Goal: Information Seeking & Learning: Learn about a topic

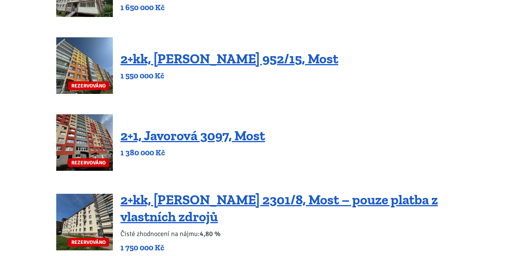
scroll to position [415, 0]
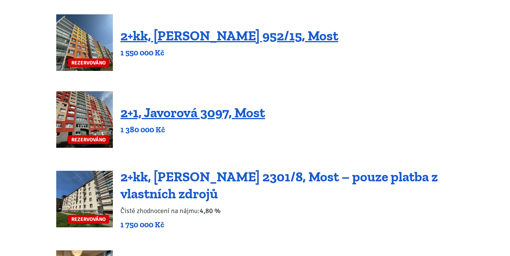
click at [147, 181] on link "2+kk, [PERSON_NAME] 2301/8, Most – pouze platba z vlastních zdrojů" at bounding box center [278, 185] width 317 height 33
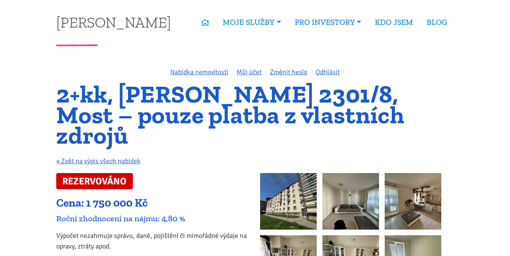
click at [278, 181] on img at bounding box center [288, 201] width 57 height 57
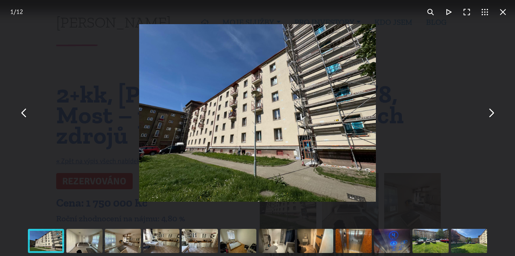
click at [498, 121] on div "You can close this modal content with the ESC key" at bounding box center [257, 113] width 515 height 226
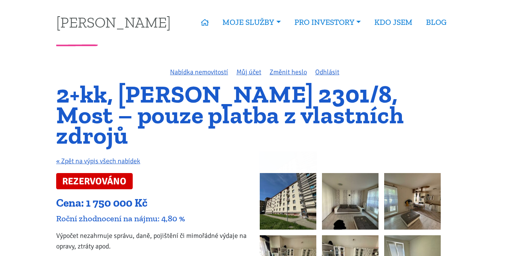
click at [498, 121] on div "You can close this modal content with the ESC key" at bounding box center [257, 113] width 515 height 226
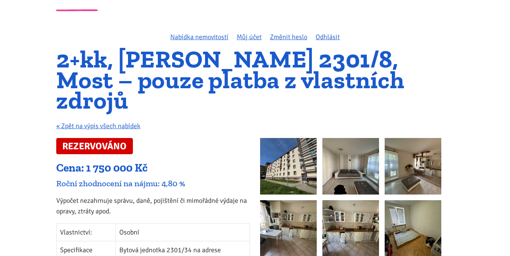
scroll to position [113, 0]
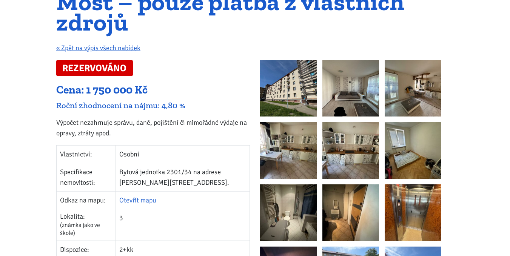
click at [355, 137] on img at bounding box center [350, 150] width 57 height 57
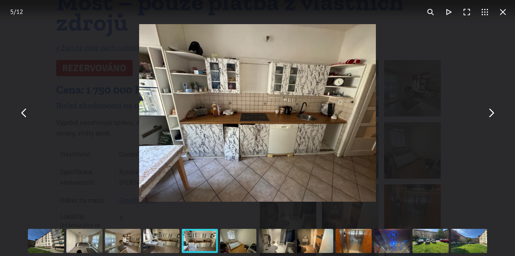
click at [503, 14] on button "You can close this modal content with the ESC key" at bounding box center [503, 12] width 18 height 18
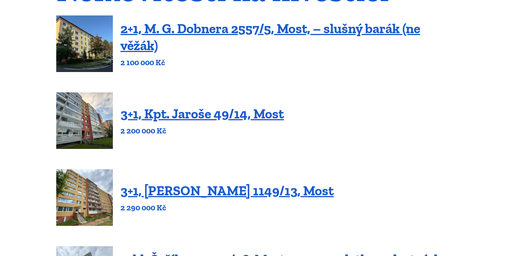
scroll to position [113, 0]
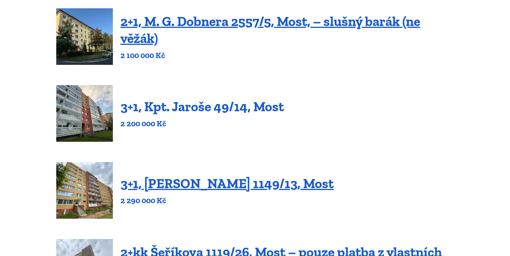
click at [196, 105] on link "3+1, Kpt. Jaroše 49/14, Most" at bounding box center [201, 106] width 163 height 16
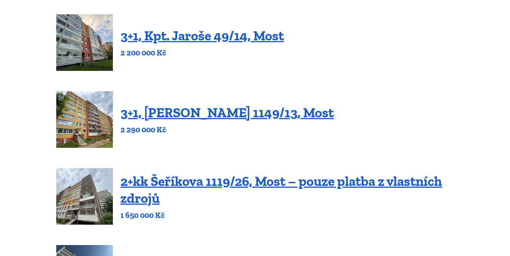
scroll to position [189, 0]
